Goal: Task Accomplishment & Management: Use online tool/utility

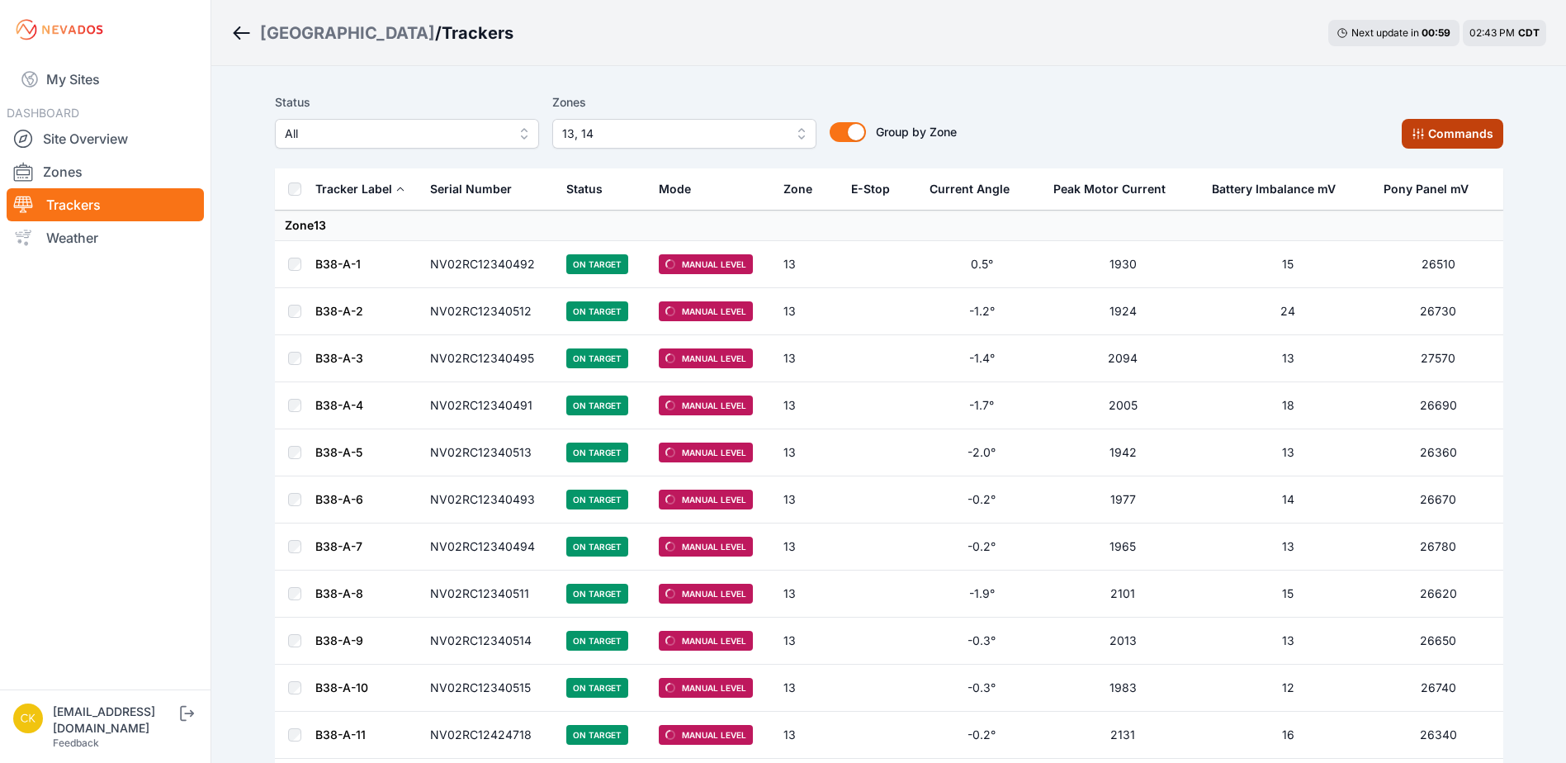
click at [1441, 133] on button "Commands" at bounding box center [1452, 134] width 102 height 30
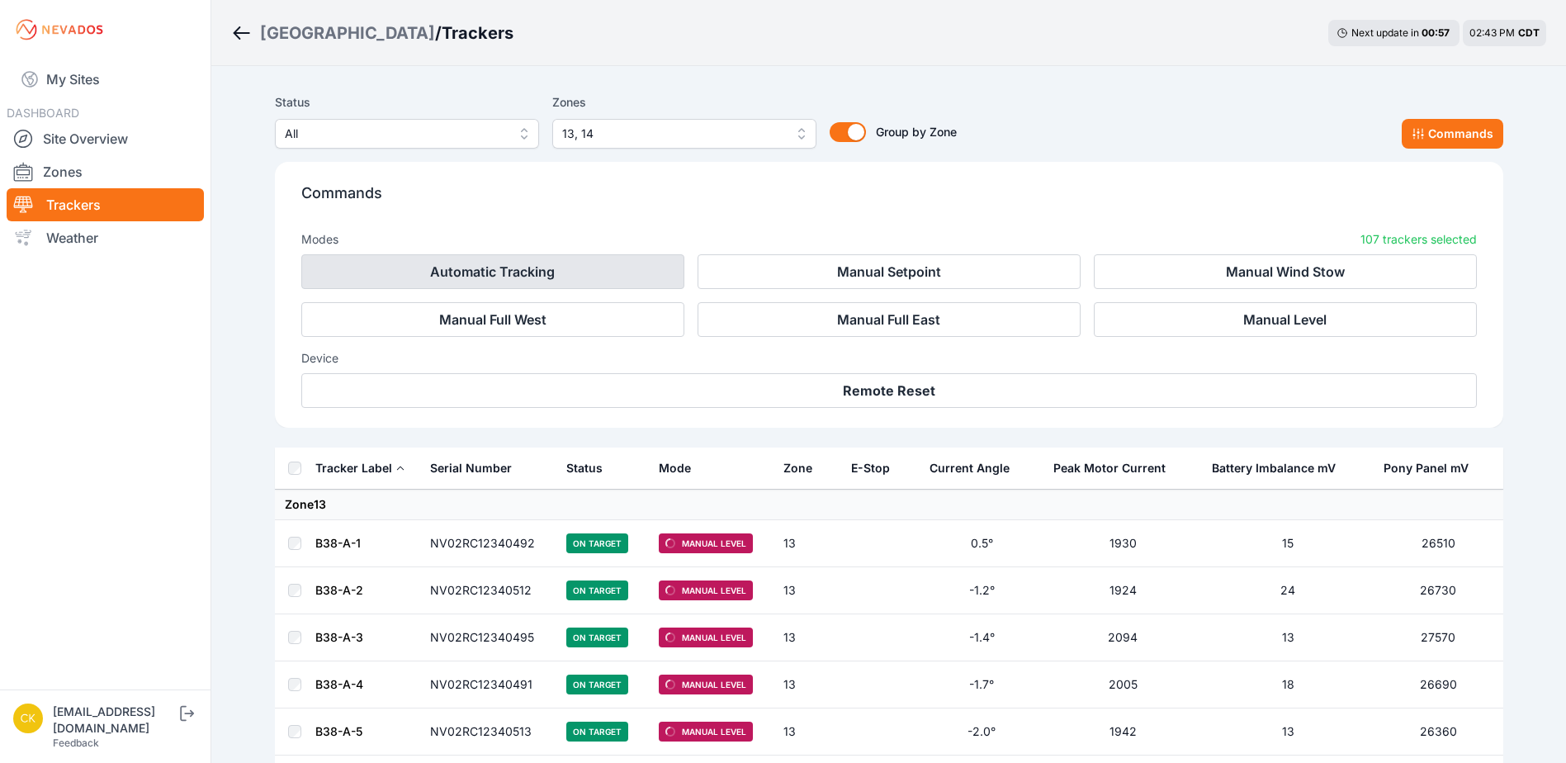
click at [516, 273] on button "Automatic Tracking" at bounding box center [492, 271] width 383 height 35
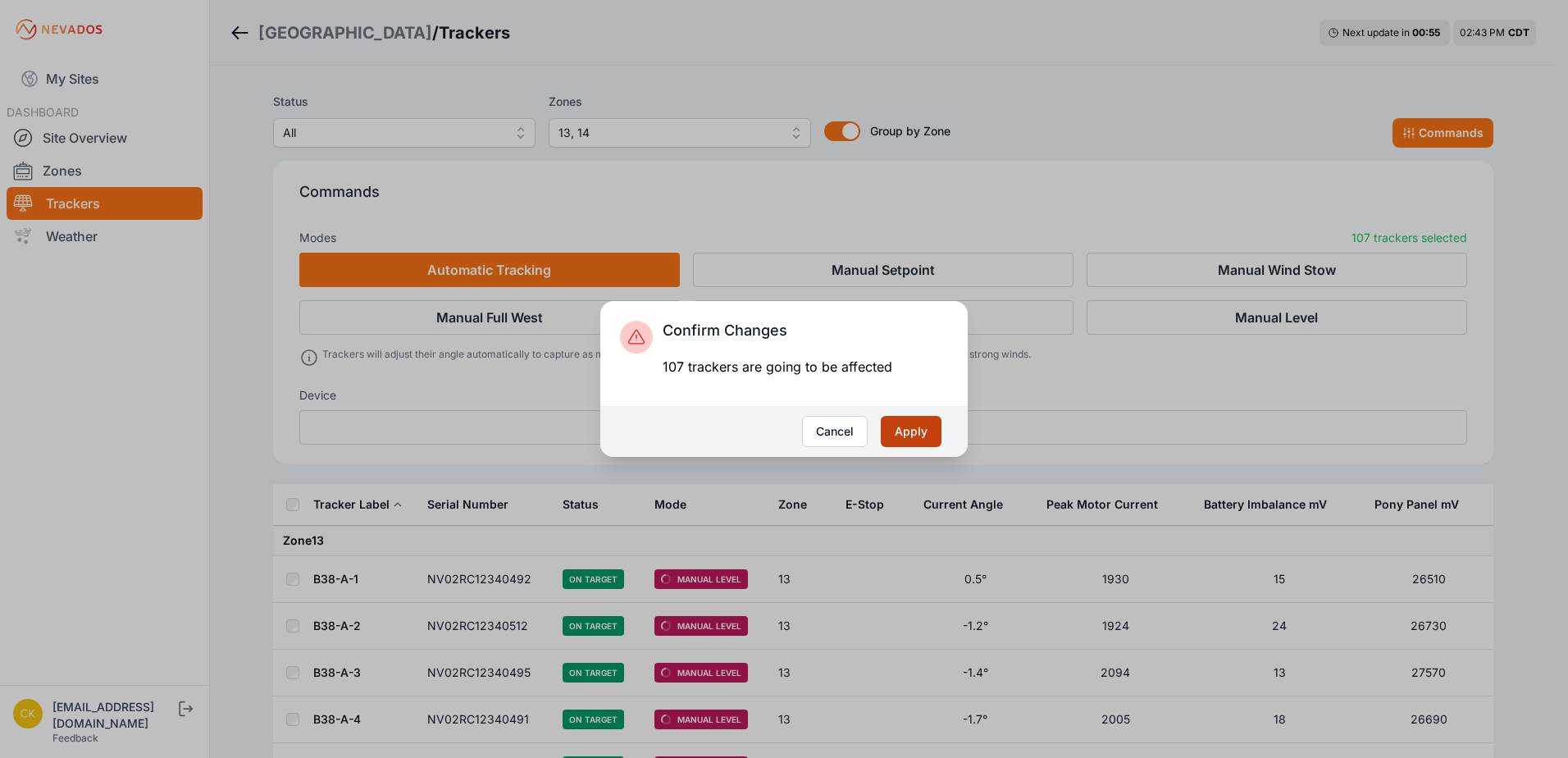
click at [912, 425] on button "Apply" at bounding box center [910, 430] width 61 height 31
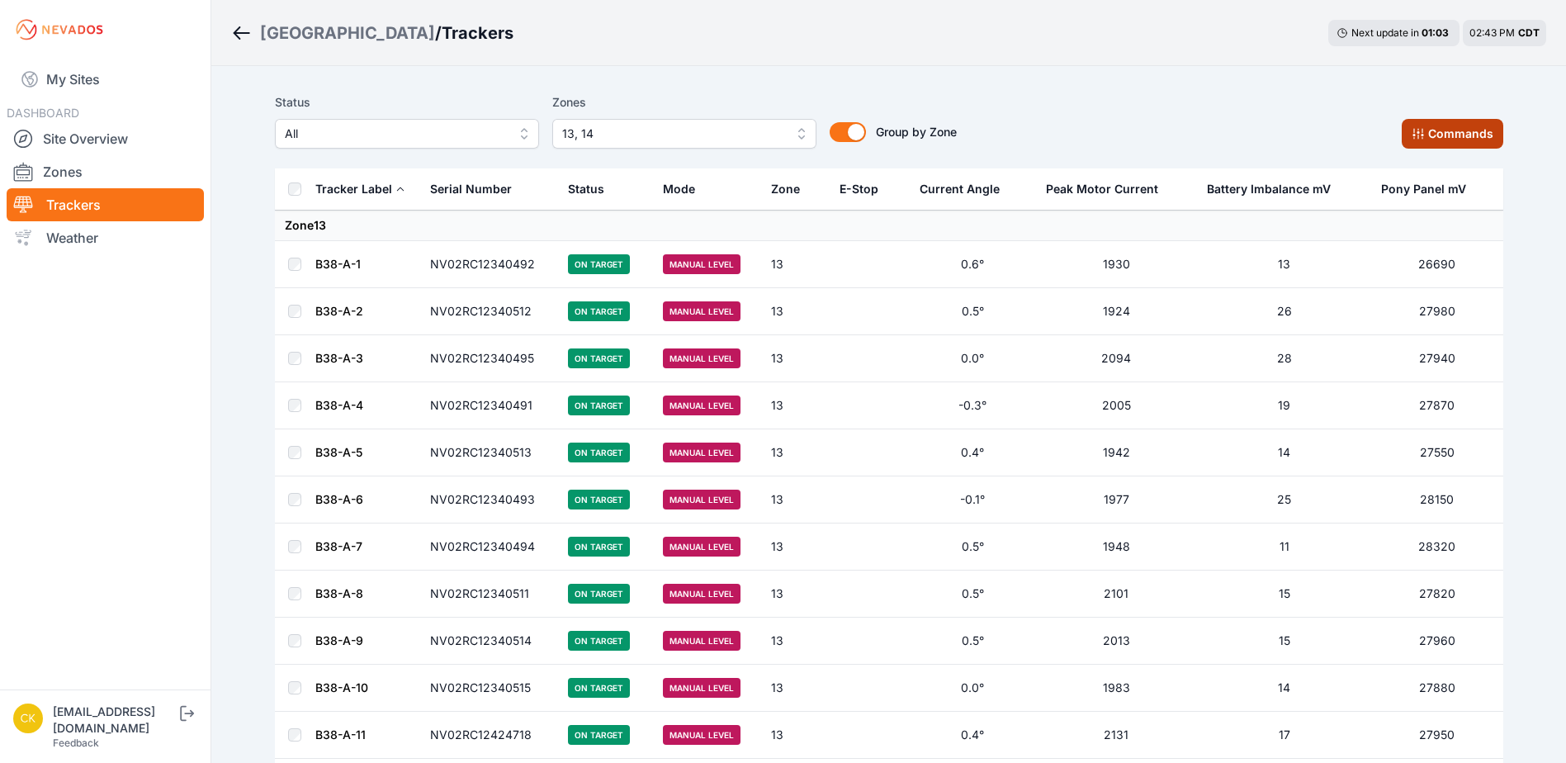
click at [1481, 144] on button "Commands" at bounding box center [1452, 134] width 102 height 30
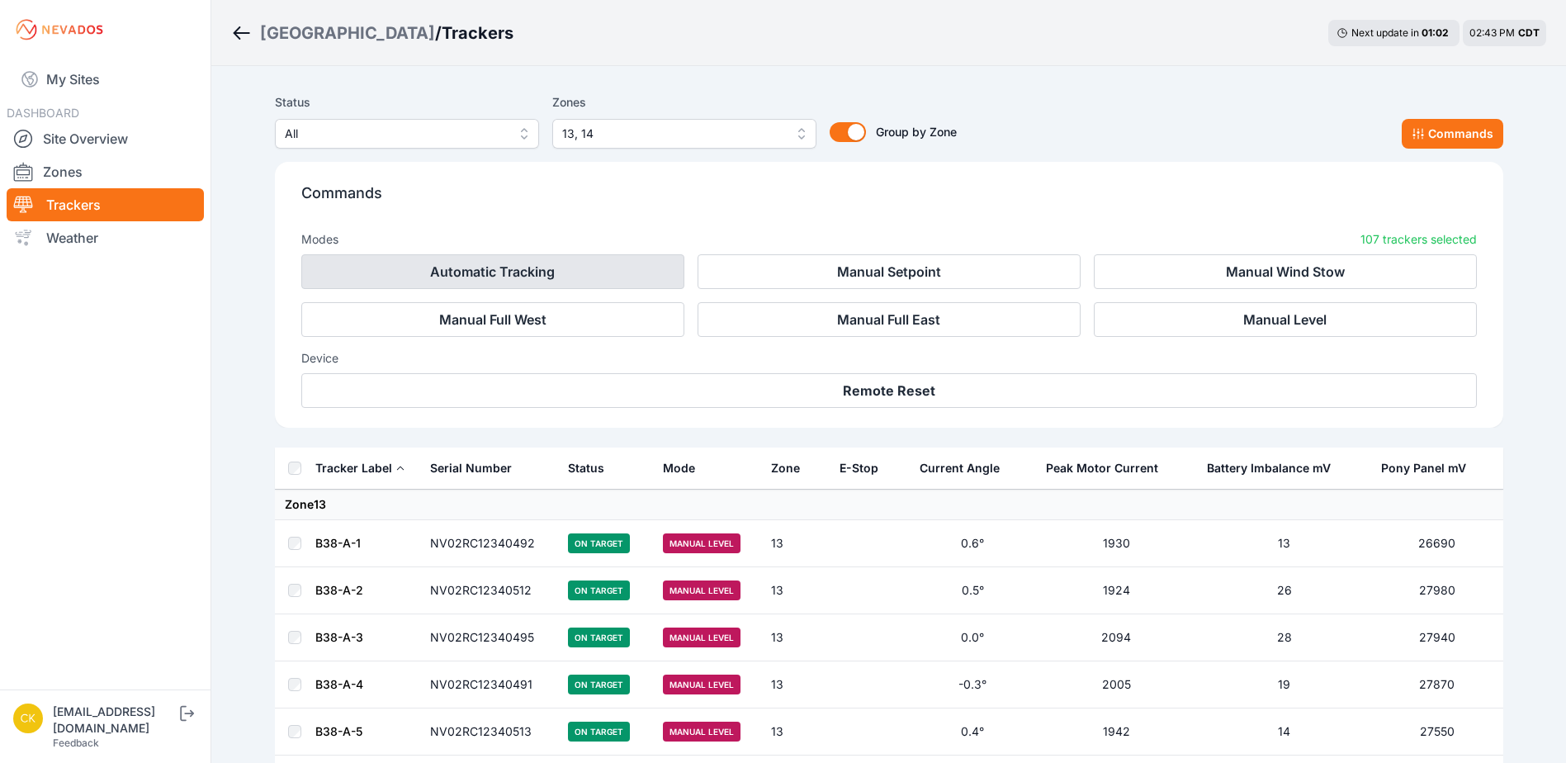
click at [409, 273] on button "Automatic Tracking" at bounding box center [492, 271] width 383 height 35
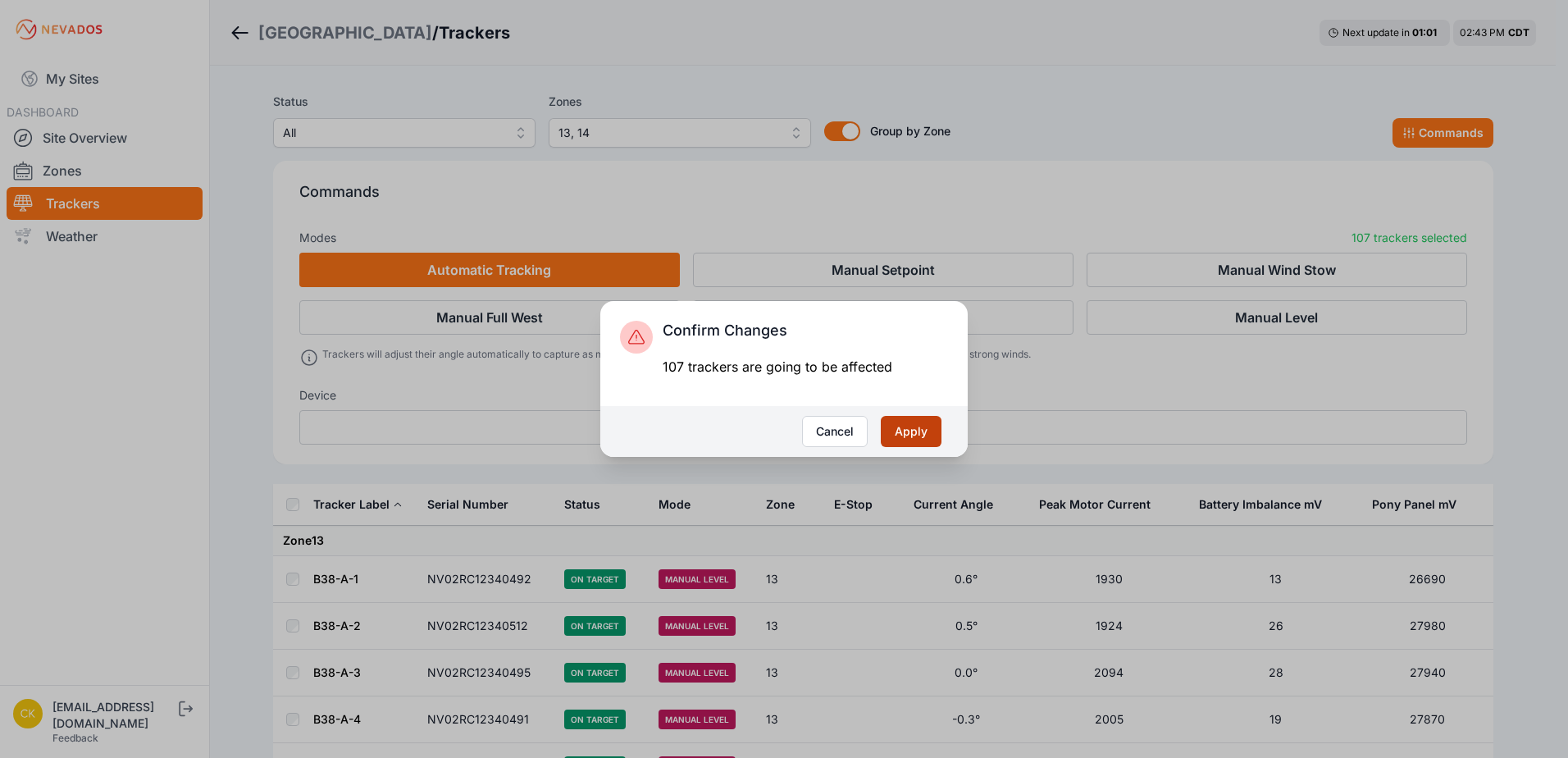
click at [910, 436] on button "Apply" at bounding box center [910, 430] width 61 height 31
